Goal: Check status: Check status

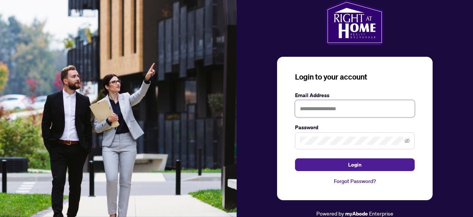
click at [307, 107] on input "text" at bounding box center [355, 108] width 120 height 17
type input "**********"
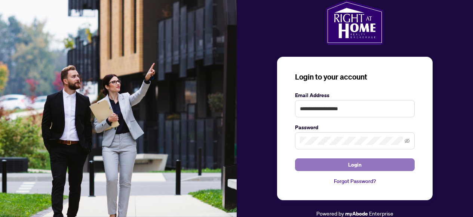
click at [362, 163] on button "Login" at bounding box center [355, 164] width 120 height 13
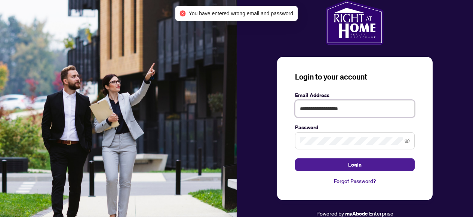
click at [355, 110] on input "**********" at bounding box center [355, 108] width 120 height 17
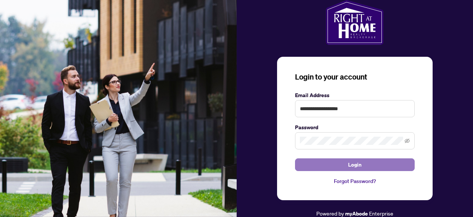
click at [319, 167] on button "Login" at bounding box center [355, 164] width 120 height 13
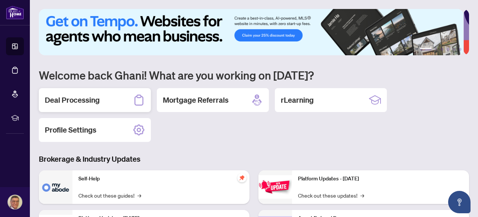
click at [80, 98] on h2 "Deal Processing" at bounding box center [72, 100] width 55 height 10
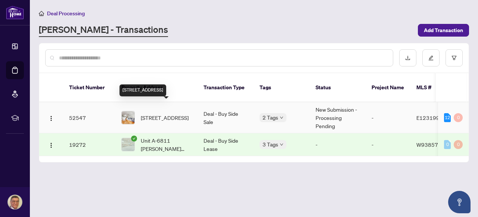
click at [161, 114] on span "[STREET_ADDRESS]" at bounding box center [165, 118] width 48 height 8
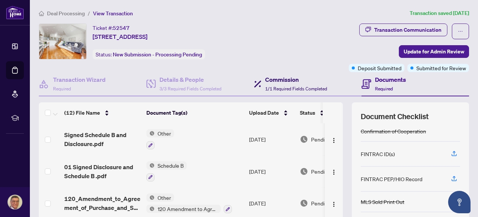
click at [284, 83] on h4 "Commission" at bounding box center [296, 79] width 62 height 9
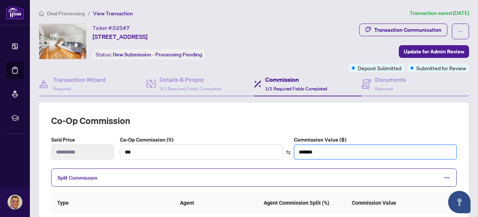
drag, startPoint x: 310, startPoint y: 158, endPoint x: 314, endPoint y: 154, distance: 5.3
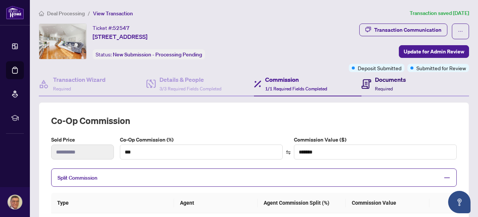
click at [383, 80] on h4 "Documents" at bounding box center [390, 79] width 31 height 9
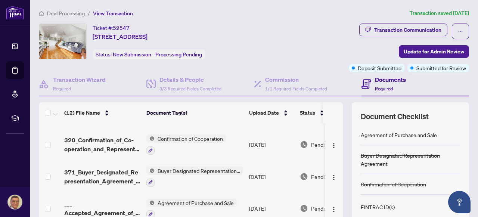
scroll to position [259, 0]
